Goal: Transaction & Acquisition: Purchase product/service

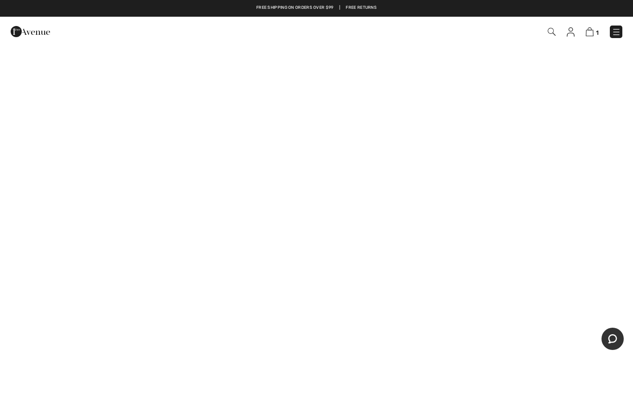
click at [549, 35] on img at bounding box center [552, 32] width 8 height 8
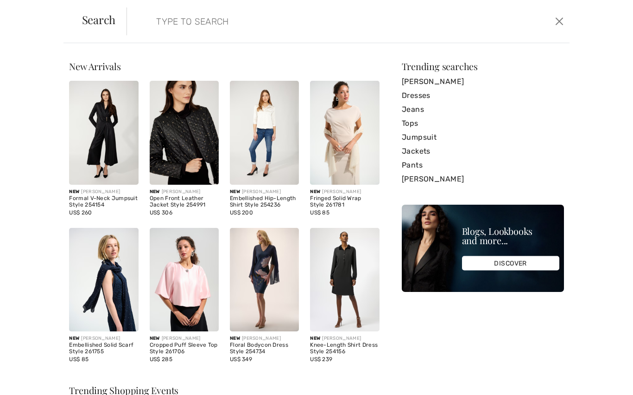
click at [162, 24] on input "search" at bounding box center [300, 21] width 302 height 28
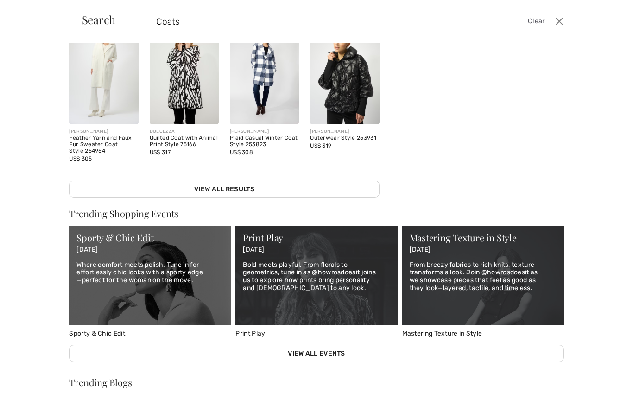
scroll to position [202, 0]
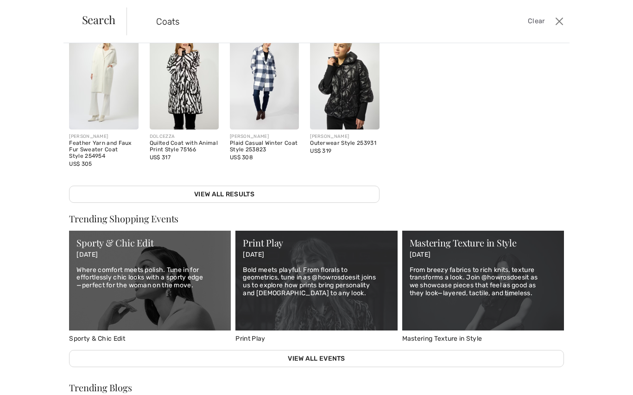
type input "Coats"
click at [236, 198] on link "View All Results" at bounding box center [224, 193] width 310 height 17
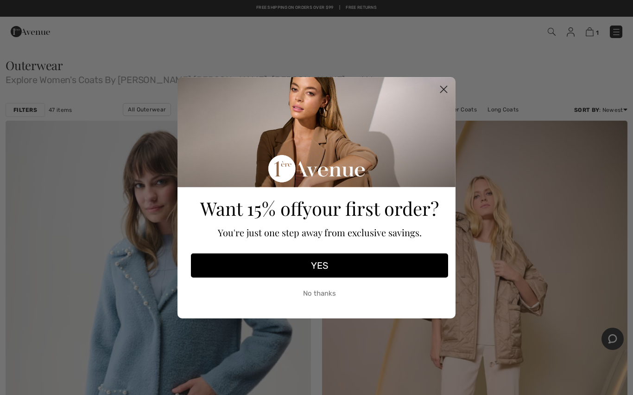
click at [446, 96] on circle "Close dialog" at bounding box center [443, 88] width 15 height 15
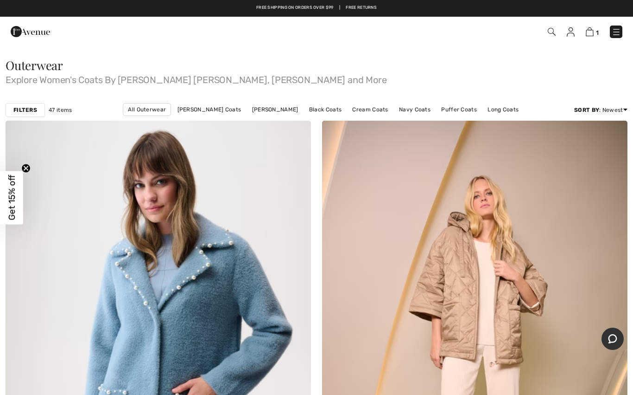
click at [551, 35] on img at bounding box center [552, 32] width 8 height 8
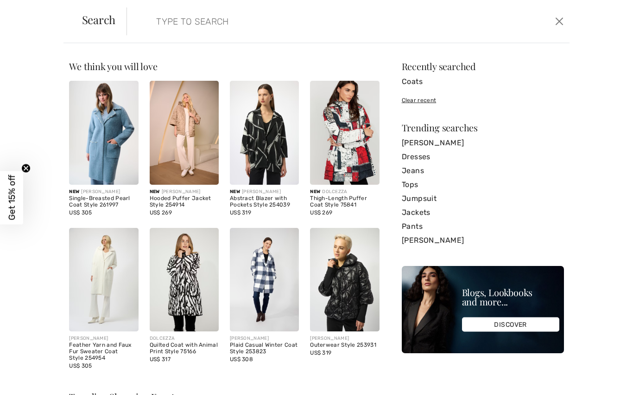
click at [163, 29] on input "search" at bounding box center [300, 21] width 302 height 28
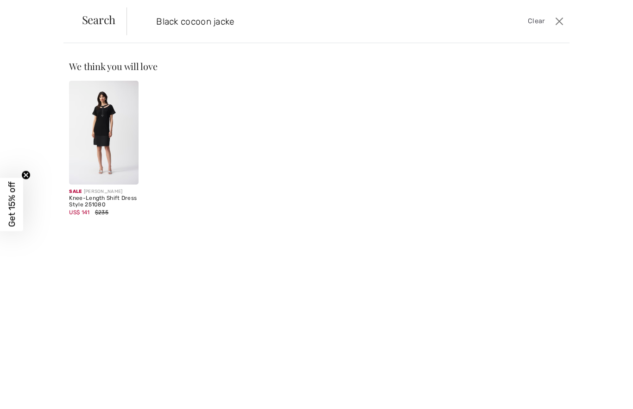
type input "Black cocoon jacket"
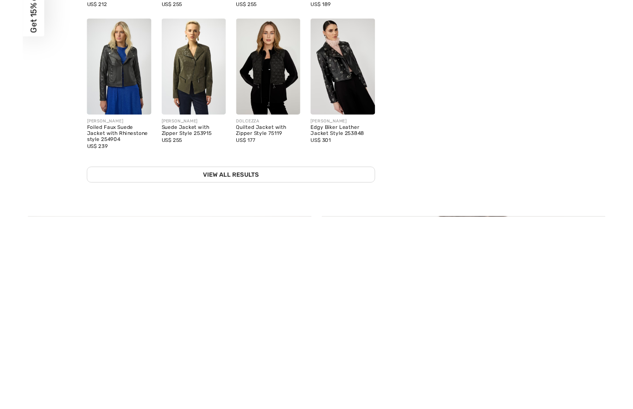
scroll to position [295, 0]
